Goal: Task Accomplishment & Management: Manage account settings

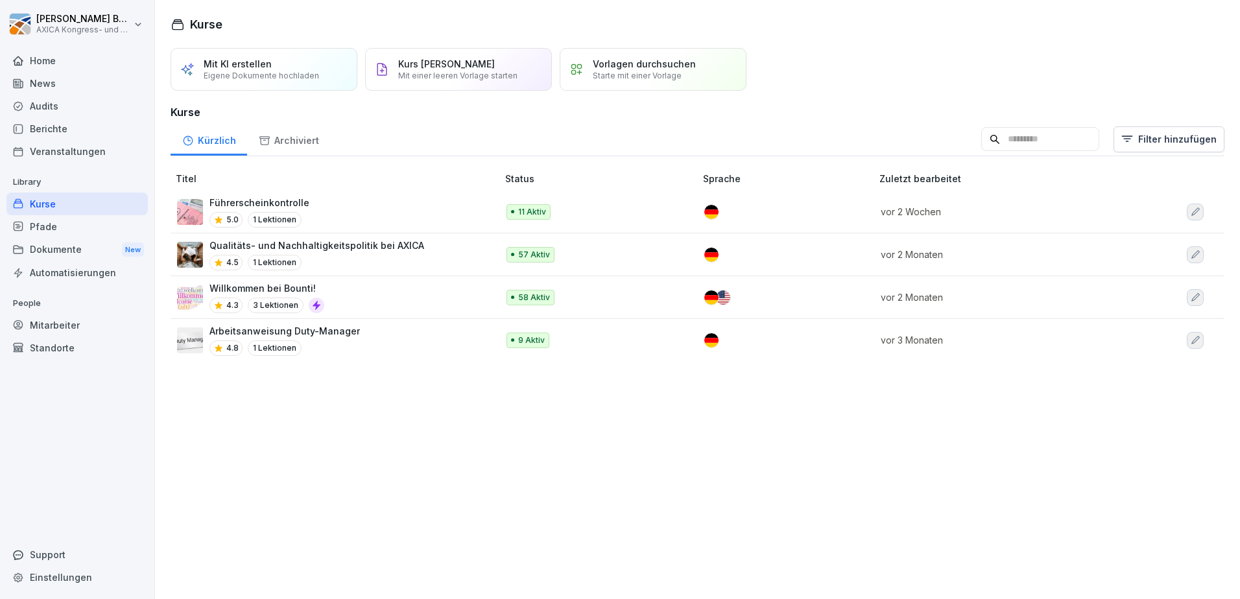
click at [59, 54] on div "Home" at bounding box center [76, 60] width 141 height 23
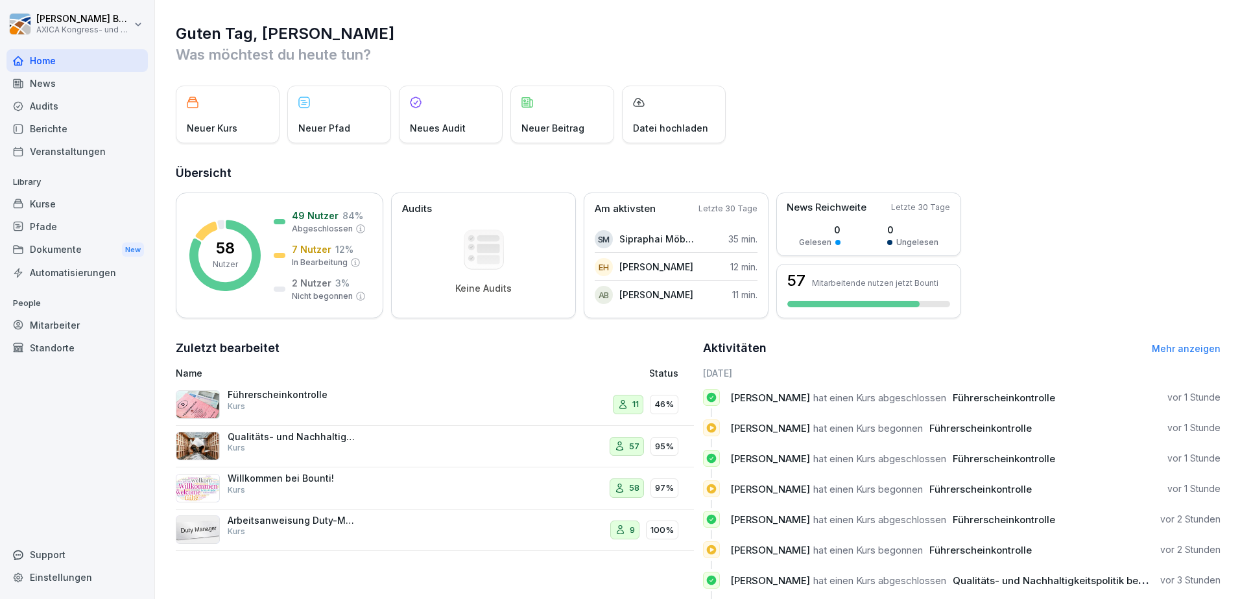
click at [51, 201] on div "Kurse" at bounding box center [76, 204] width 141 height 23
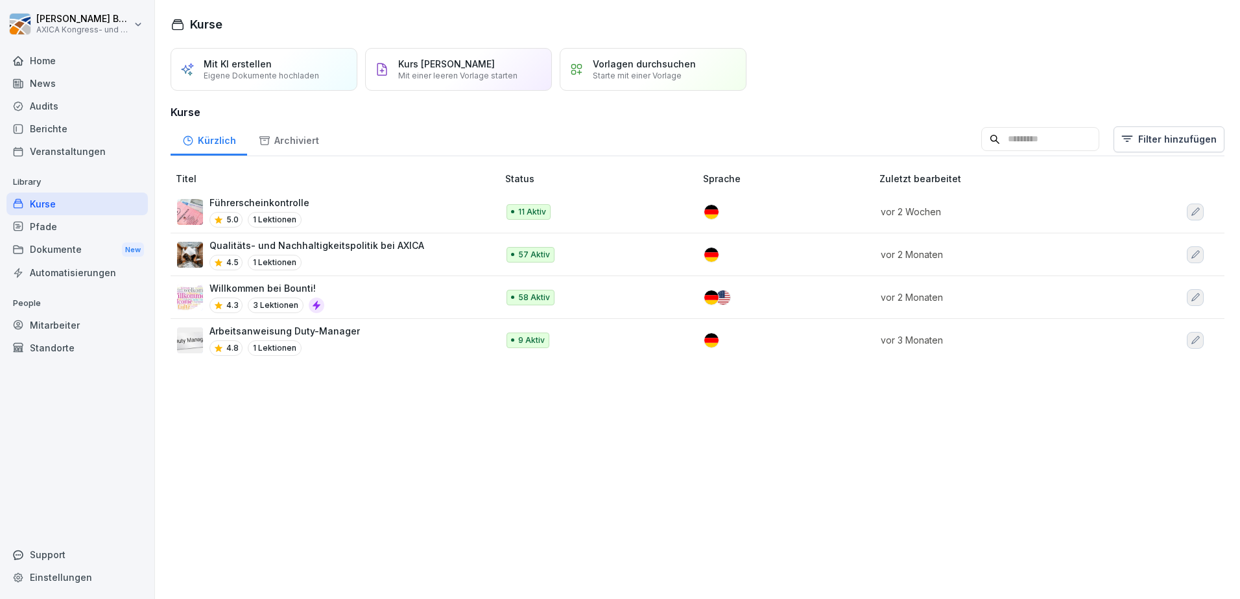
click at [384, 208] on div "Führerscheinkontrolle 5.0 1 Lektionen" at bounding box center [330, 212] width 307 height 32
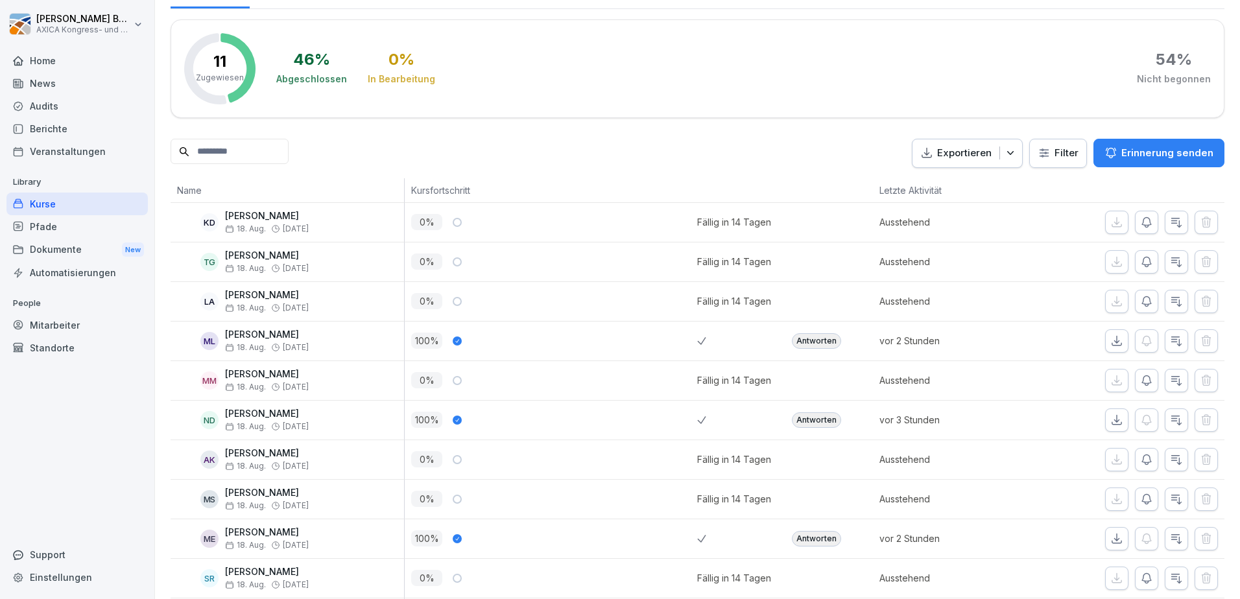
scroll to position [195, 0]
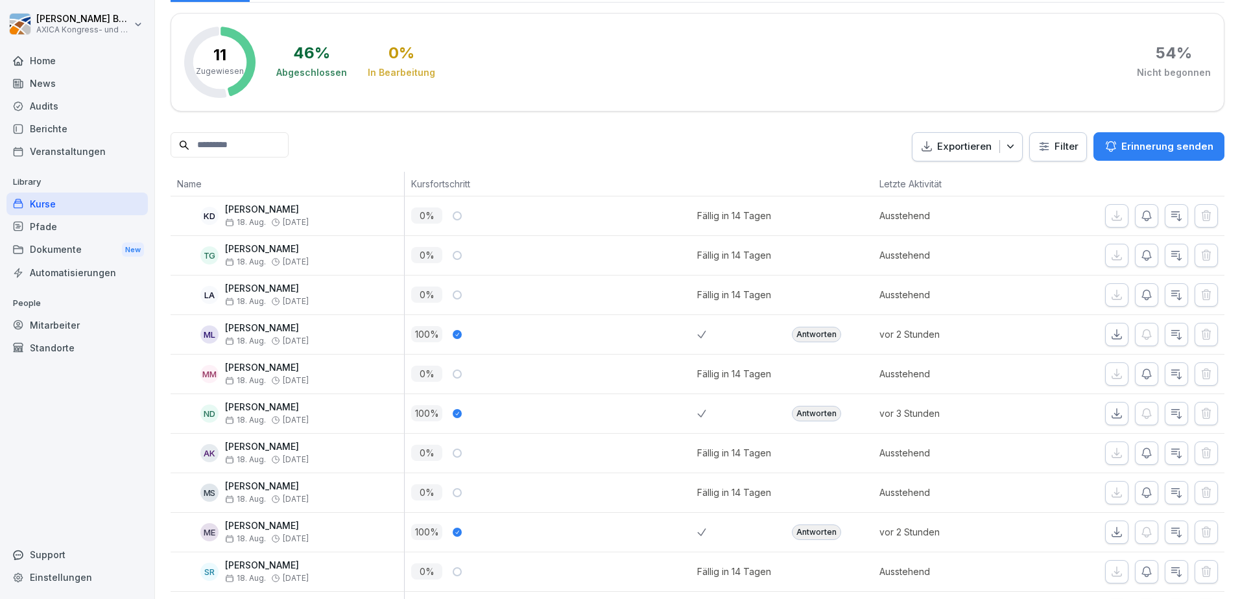
click at [800, 346] on div "Antworten" at bounding box center [829, 334] width 88 height 39
click at [806, 337] on div "Antworten" at bounding box center [816, 335] width 49 height 16
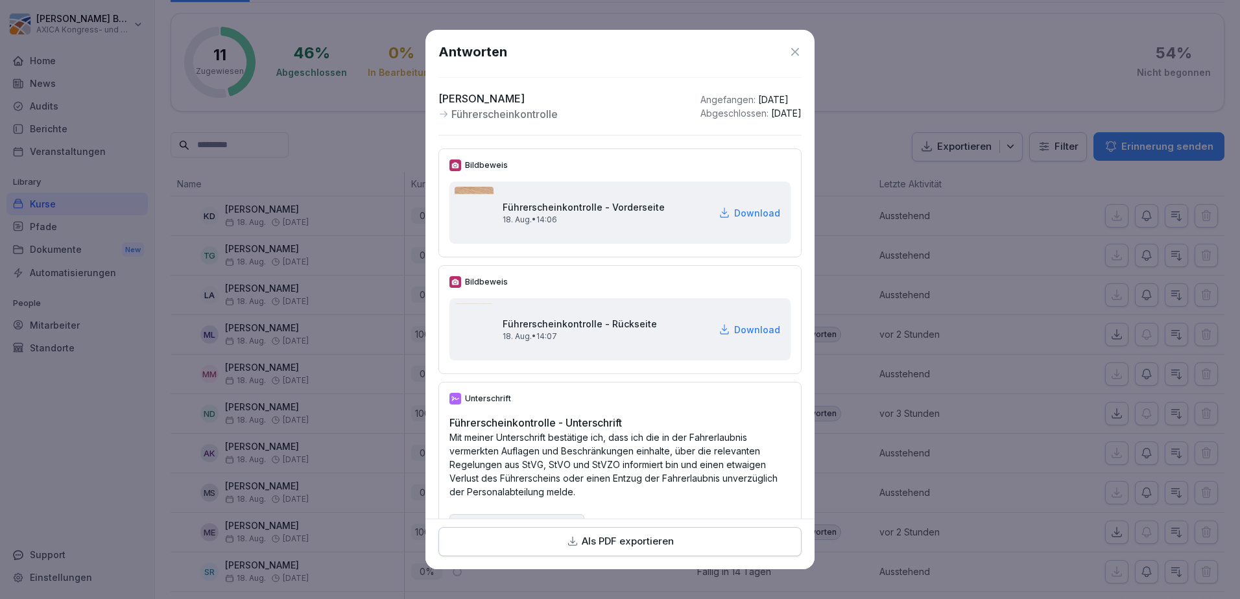
scroll to position [0, 0]
click at [791, 52] on icon at bounding box center [795, 53] width 8 height 8
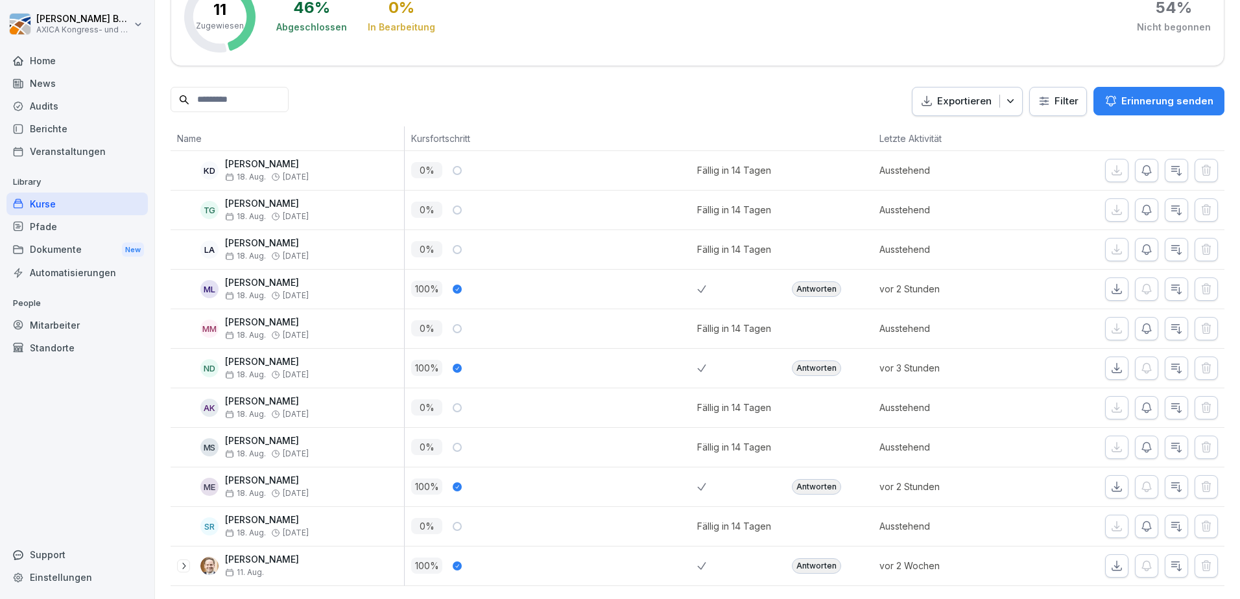
scroll to position [259, 0]
click at [815, 479] on div "Antworten" at bounding box center [816, 487] width 49 height 16
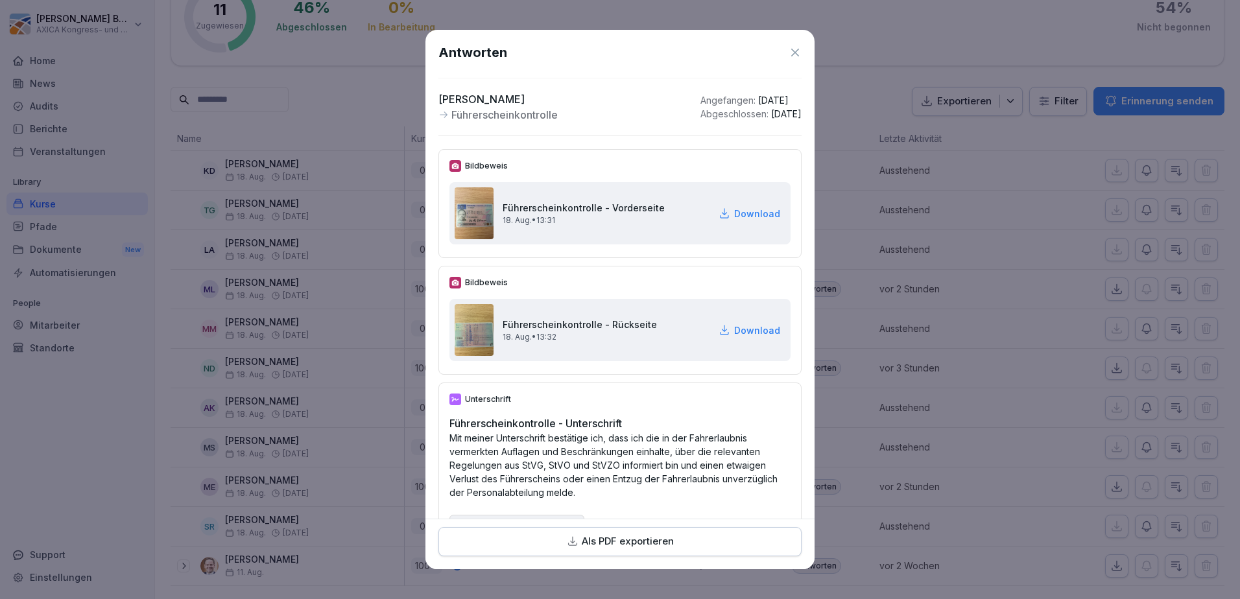
click at [791, 51] on icon at bounding box center [795, 53] width 8 height 8
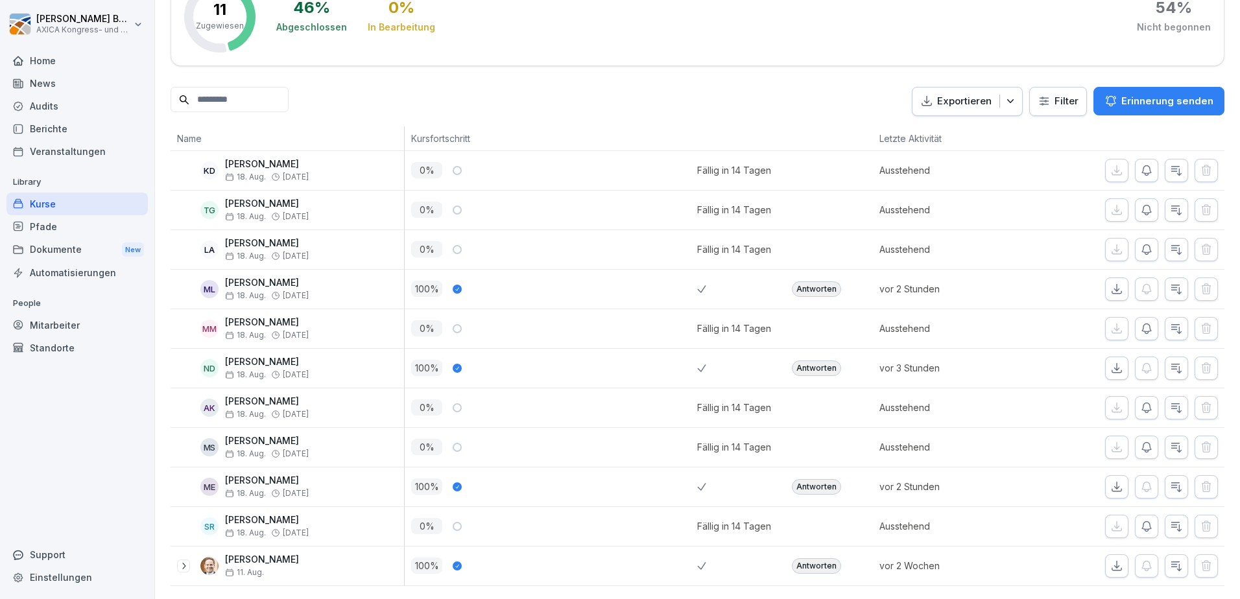
click at [818, 558] on div "Antworten" at bounding box center [816, 566] width 49 height 16
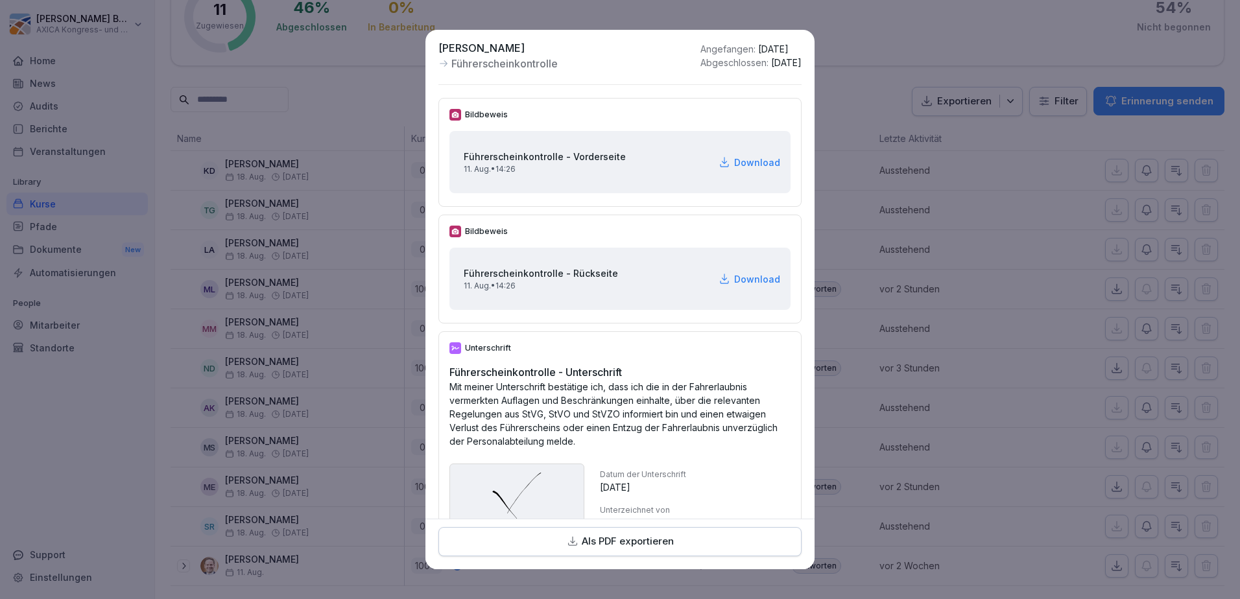
scroll to position [0, 0]
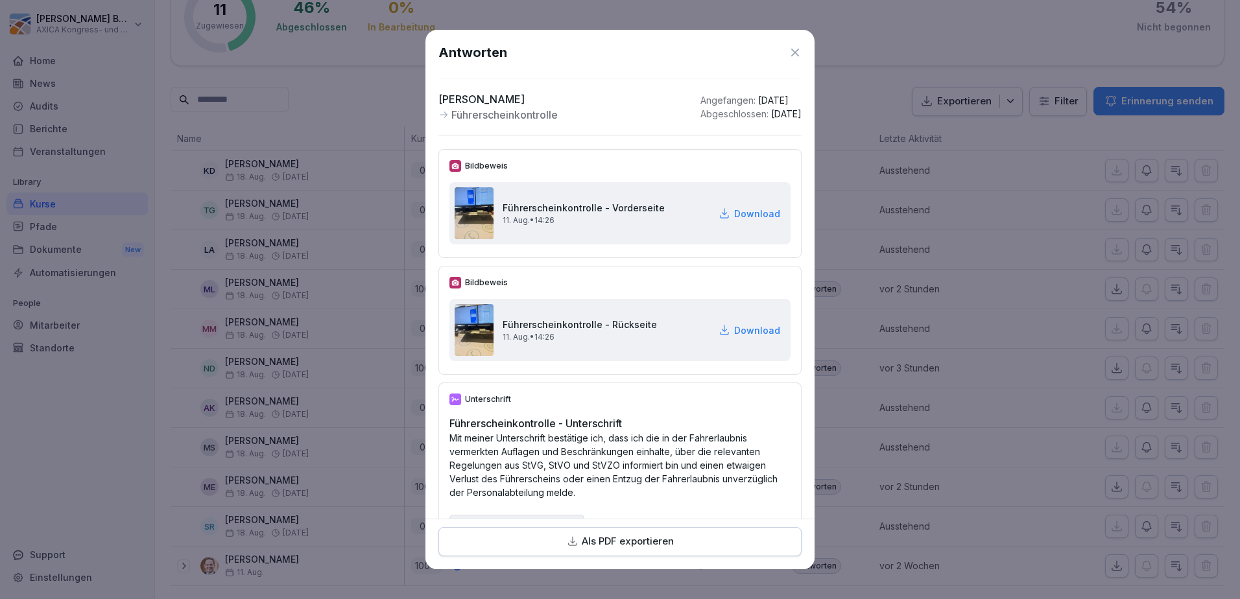
click at [789, 51] on icon at bounding box center [795, 52] width 13 height 13
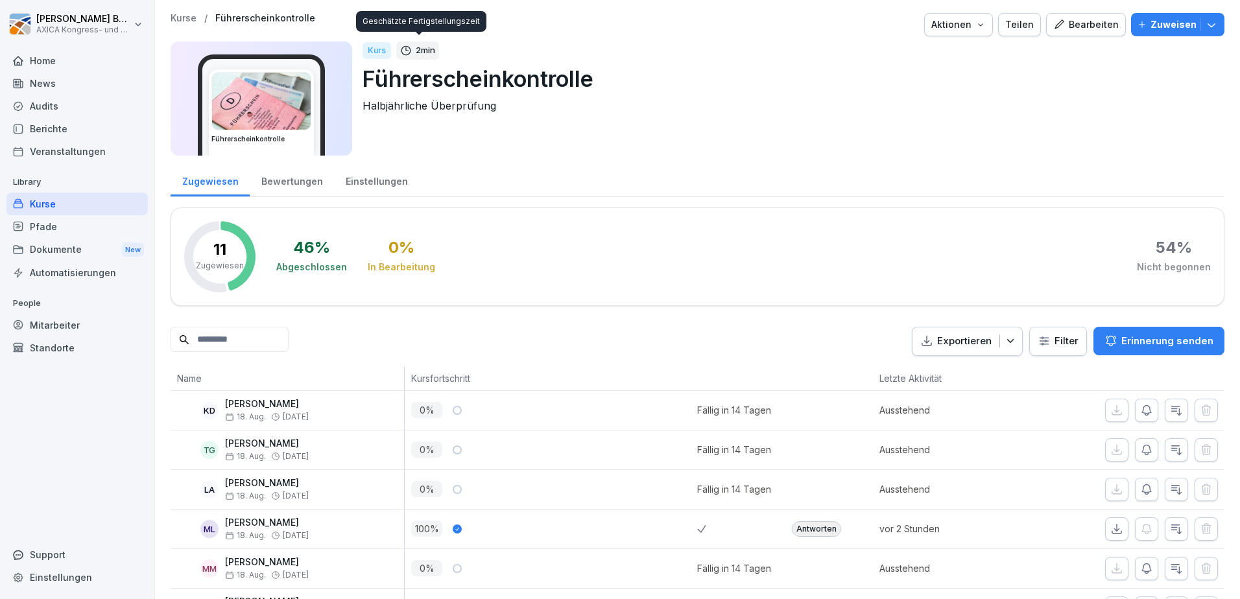
click at [51, 58] on div "Home" at bounding box center [76, 60] width 141 height 23
